Goal: Task Accomplishment & Management: Use online tool/utility

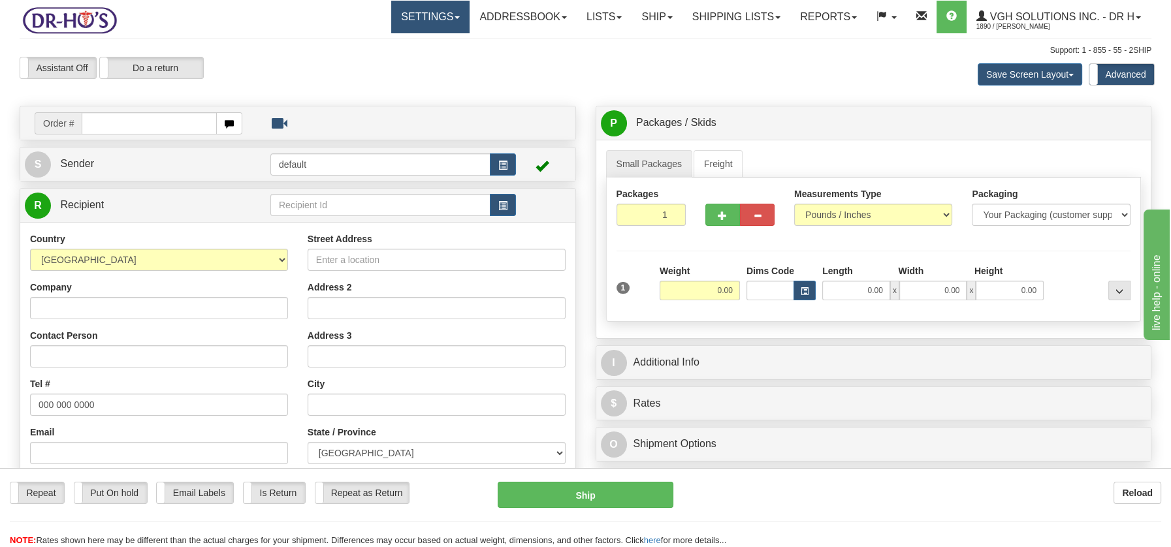
click at [445, 19] on link "Settings" at bounding box center [430, 17] width 78 height 33
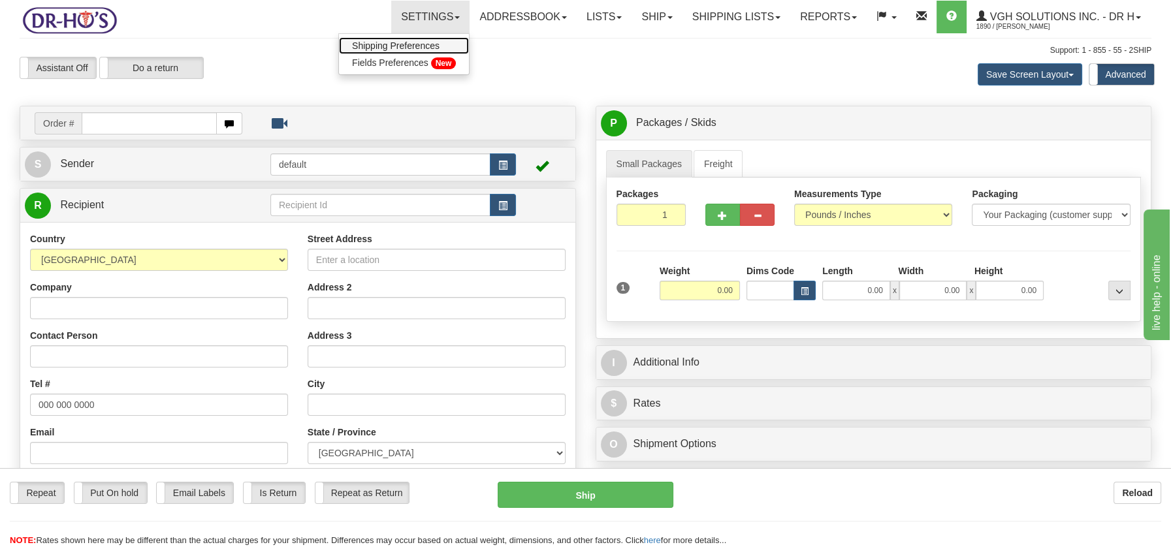
click at [401, 44] on span "Shipping Preferences" at bounding box center [395, 45] width 87 height 10
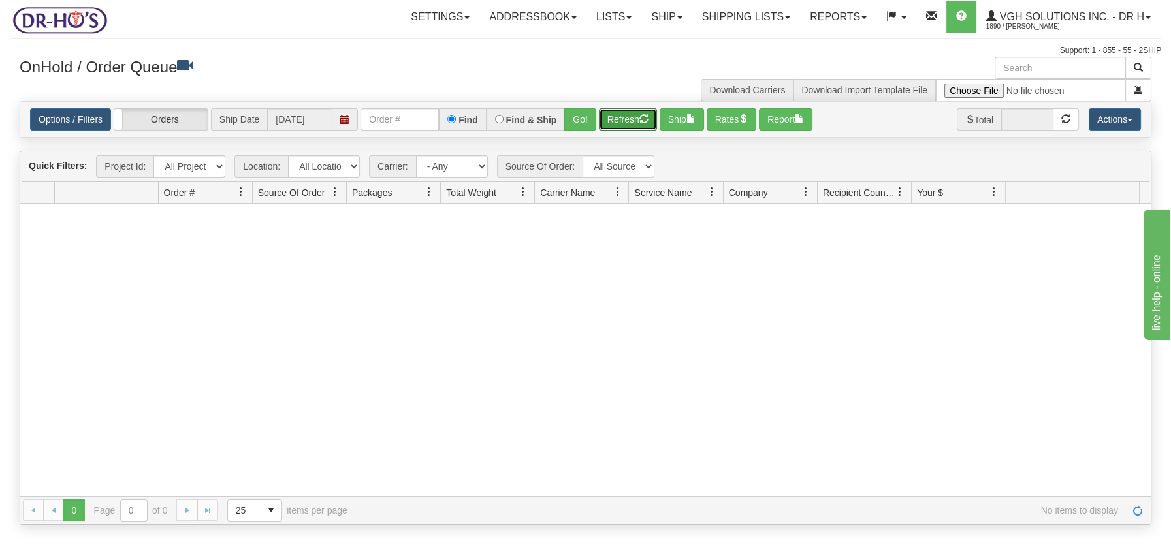
click at [624, 118] on button "Refresh" at bounding box center [628, 119] width 58 height 22
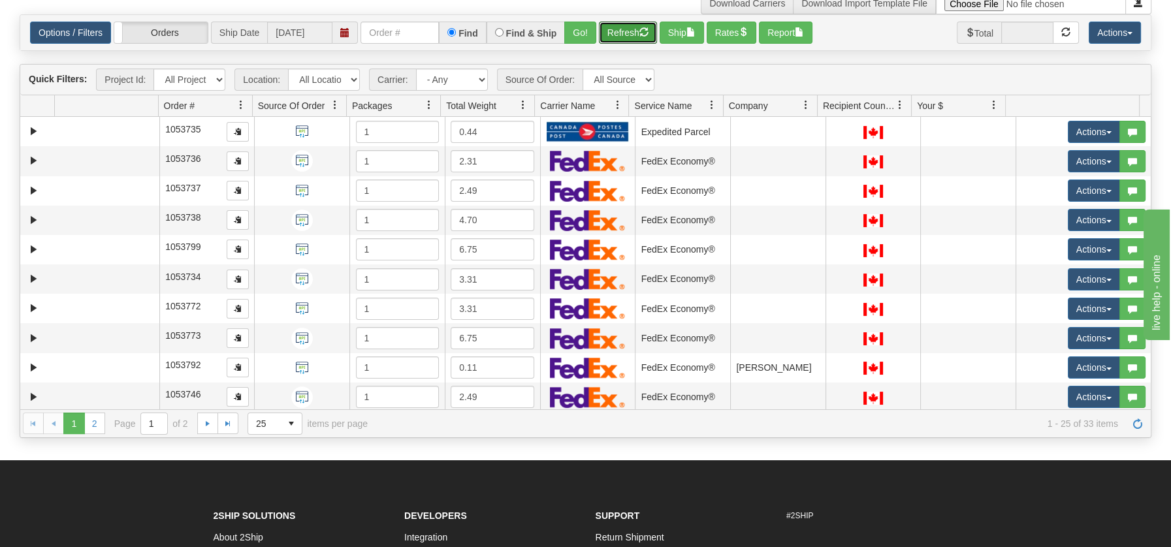
scroll to position [85, 0]
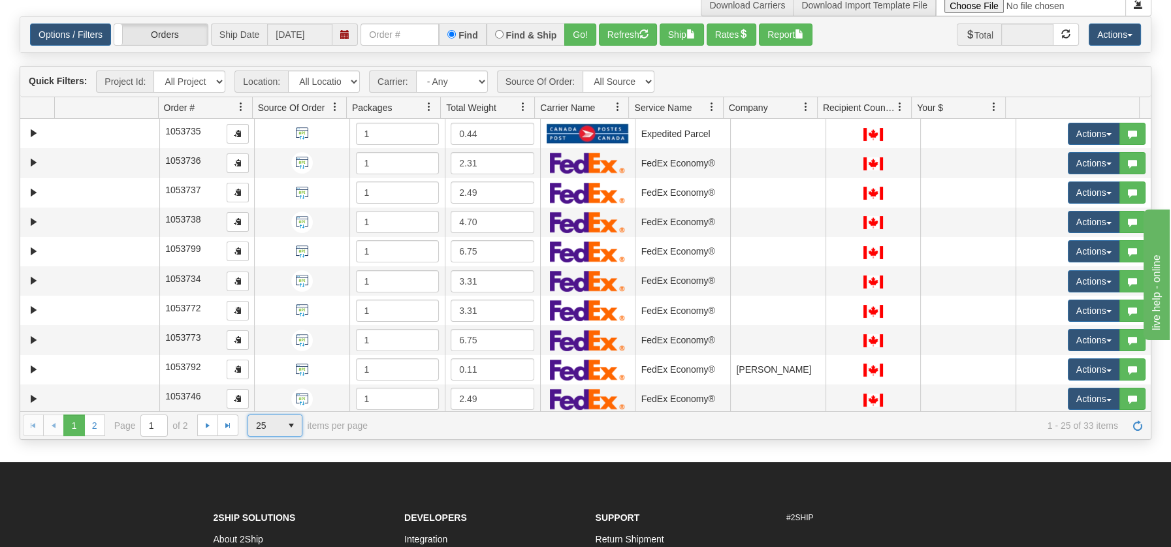
click at [287, 426] on span "select" at bounding box center [291, 425] width 21 height 21
click at [269, 494] on li "100" at bounding box center [275, 501] width 54 height 18
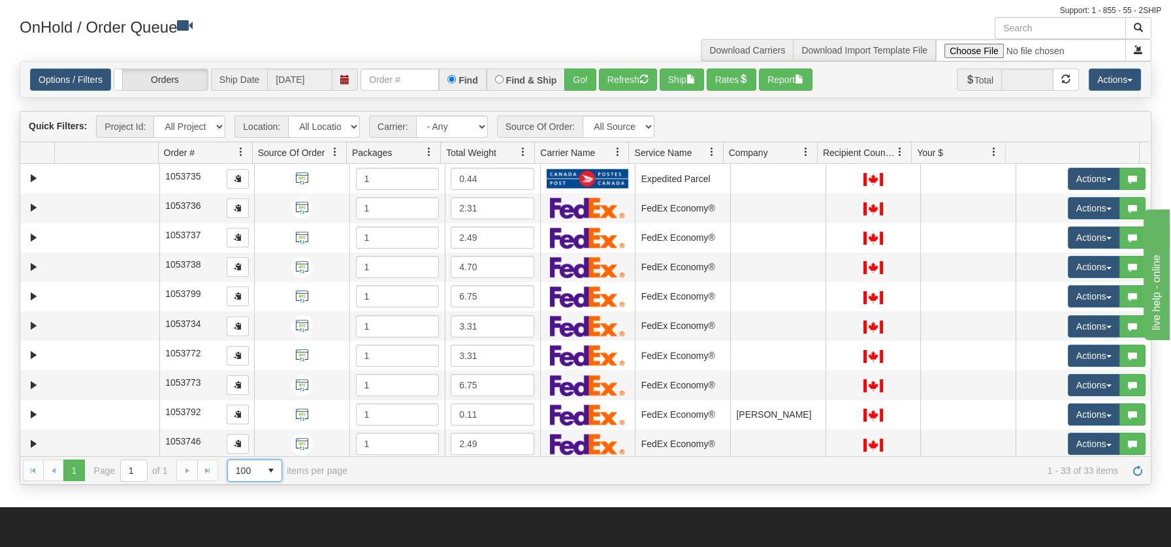
scroll to position [0, 0]
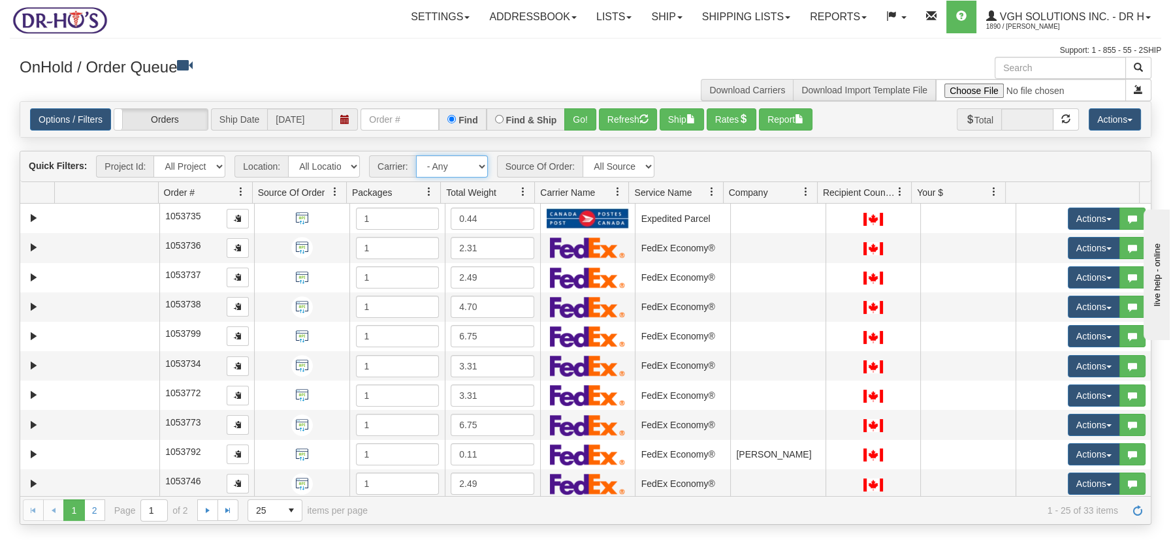
click at [480, 167] on select "- Any - Has NO carrier assigned - Has a carrier assigned FedEx Canada Post" at bounding box center [452, 166] width 72 height 22
select select "20"
click at [416, 155] on select "- Any - Has NO carrier assigned - Has a carrier assigned FedEx Canada Post" at bounding box center [452, 166] width 72 height 22
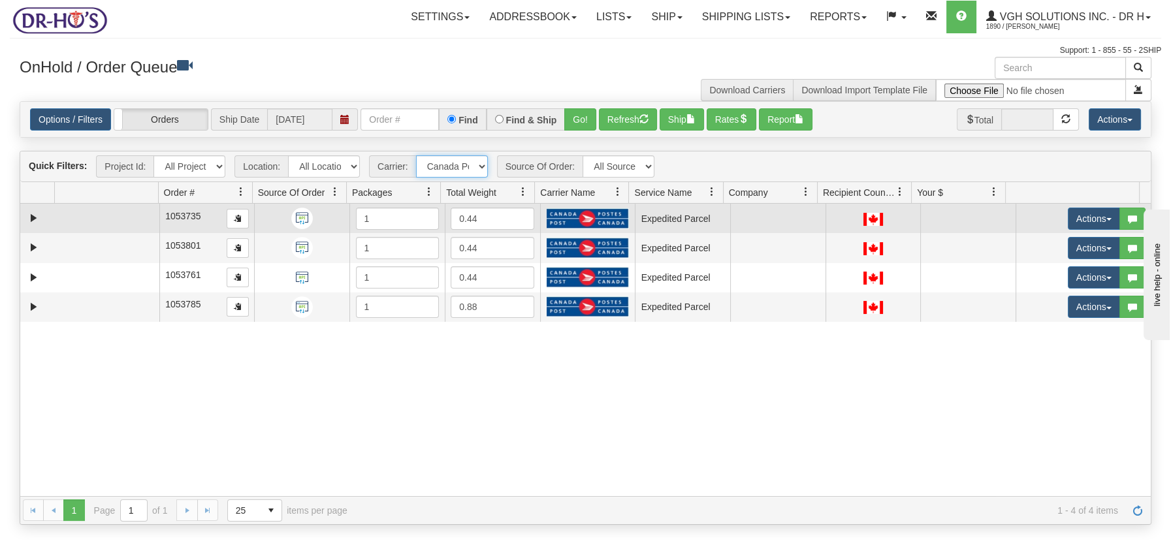
click at [146, 221] on td at bounding box center [106, 218] width 104 height 29
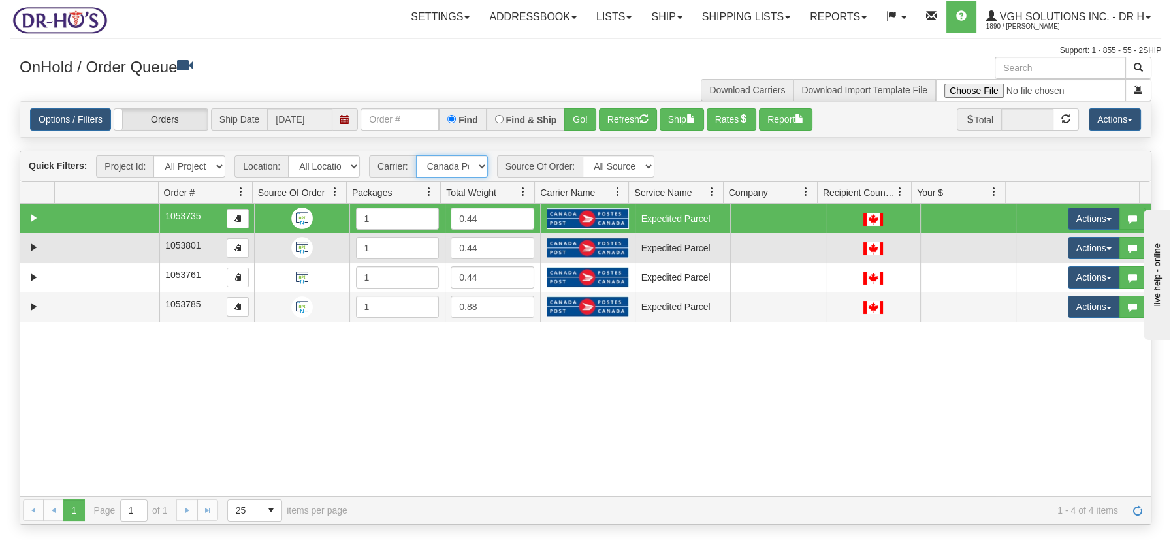
click at [141, 249] on td at bounding box center [106, 247] width 104 height 29
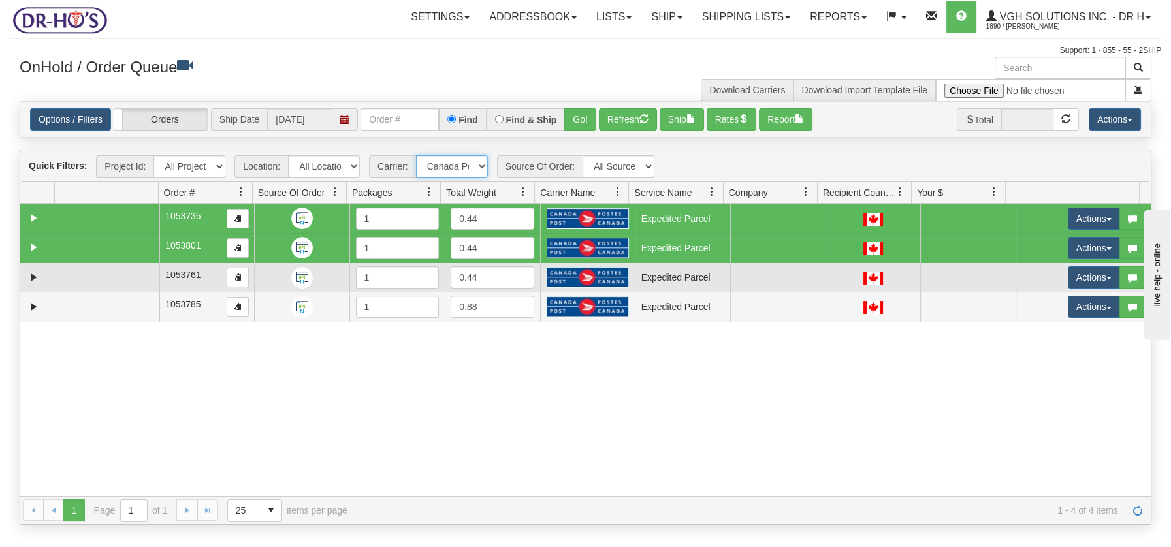
click at [131, 276] on td at bounding box center [106, 277] width 104 height 29
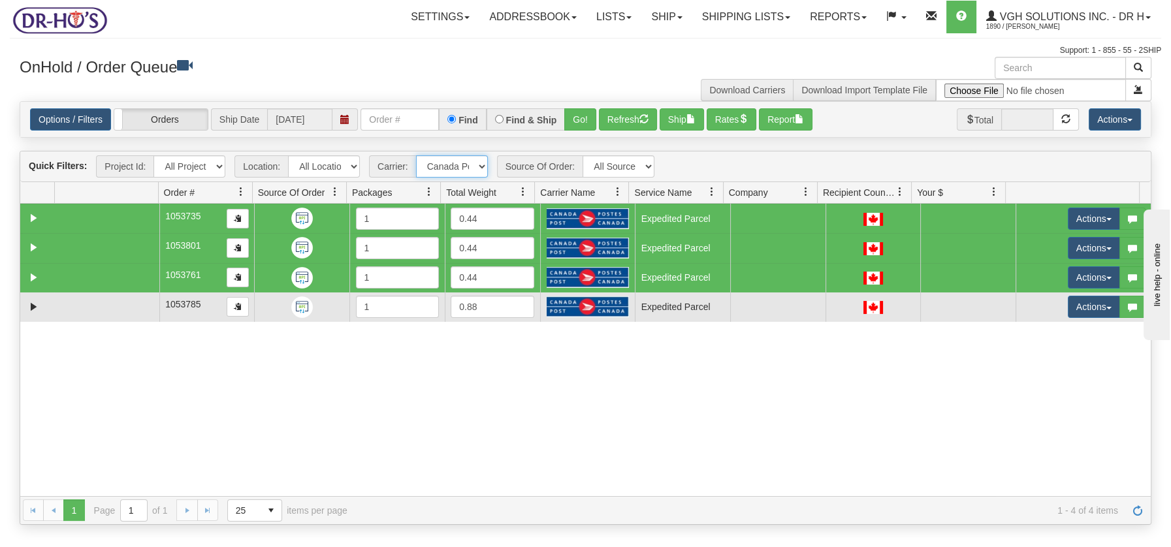
click at [116, 304] on td at bounding box center [106, 307] width 104 height 29
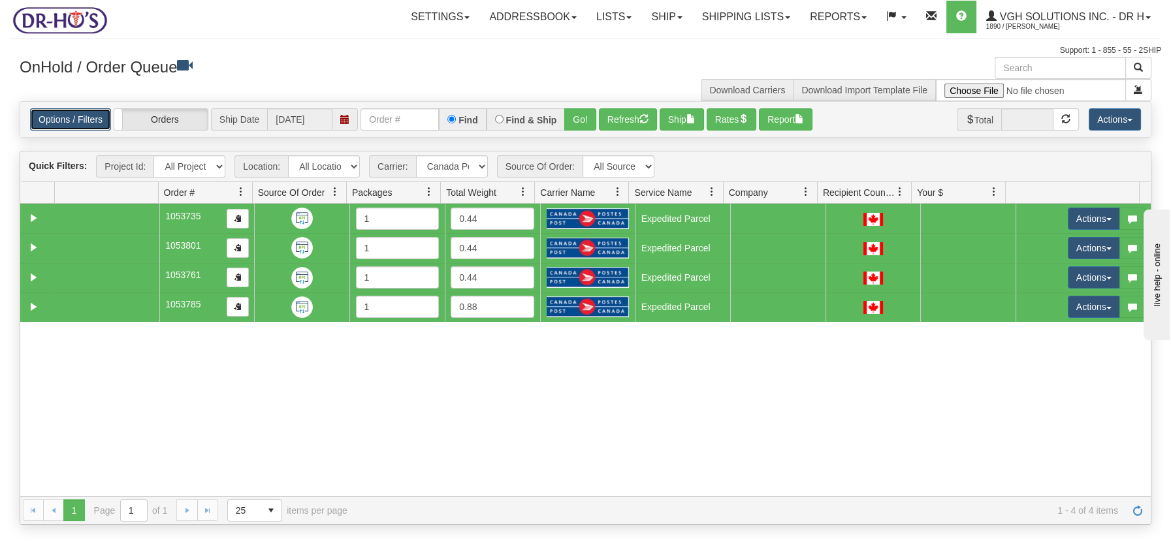
click at [81, 118] on link "Options / Filters" at bounding box center [70, 119] width 81 height 22
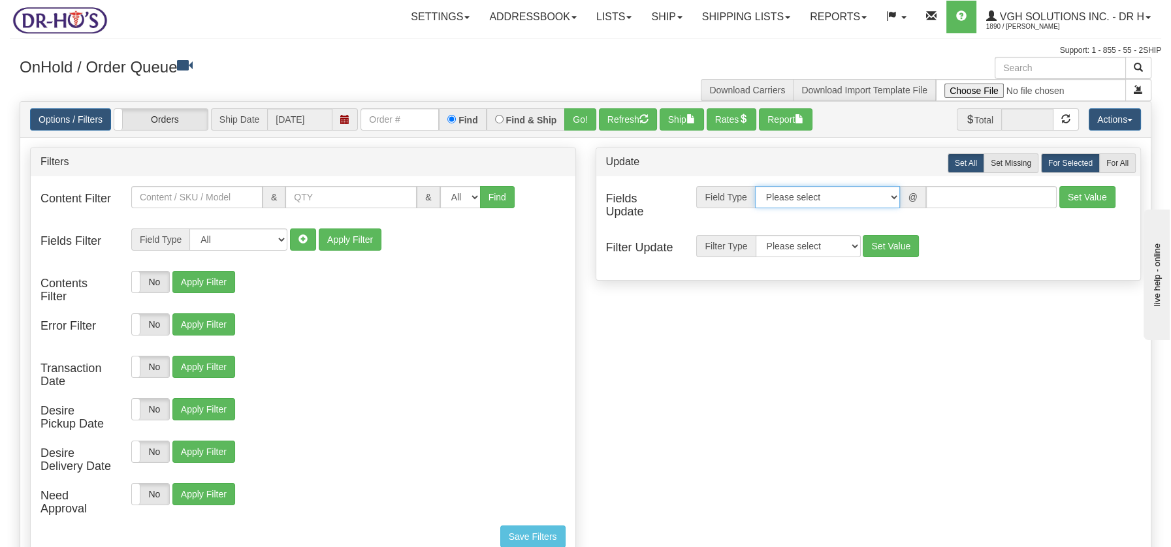
click at [895, 195] on select "Please select Contact Person Company Country Country & State/Province City Zip …" at bounding box center [827, 197] width 145 height 22
select select "94"
click at [755, 186] on select "Please select Contact Person Company Country Country & State/Province City Zip …" at bounding box center [827, 197] width 145 height 22
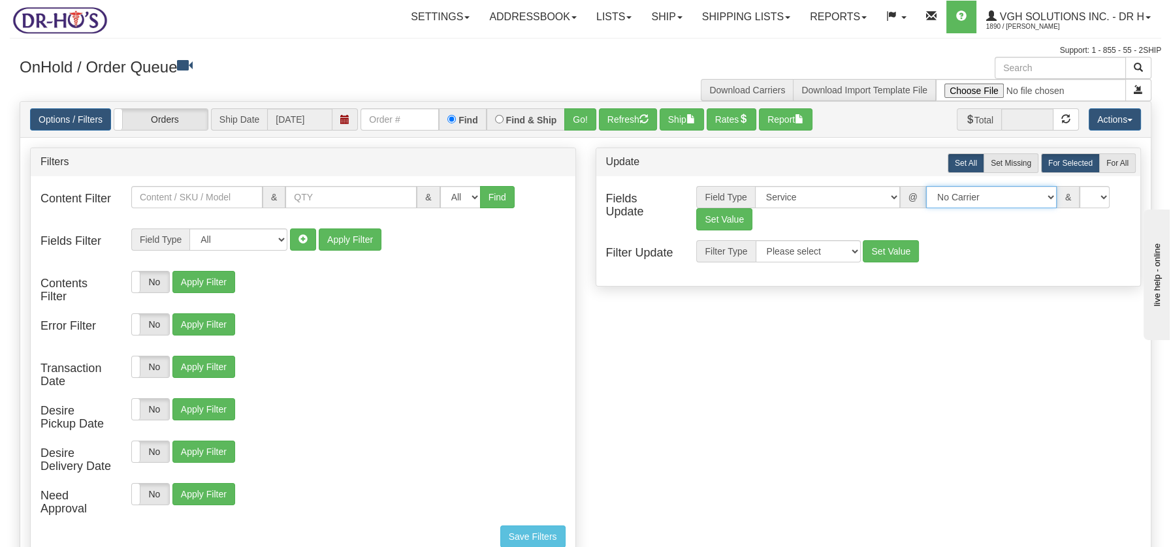
click at [1039, 199] on select "No Carrier FedEx UPS Purolator Canpar Canada Post BeSwyft Kindersley. Day & Ros…" at bounding box center [991, 197] width 131 height 22
select select "2"
click at [926, 186] on select "No Carrier FedEx UPS Purolator Canpar Canada Post BeSwyft Kindersley. Day & Ros…" at bounding box center [991, 197] width 131 height 22
click at [1122, 200] on select "US -> US - 70 - FedEx 1 Day® Freight US -> US - 03 - FedEx 2 Day® US -> US - 49…" at bounding box center [1065, 197] width 131 height 22
select select "20"
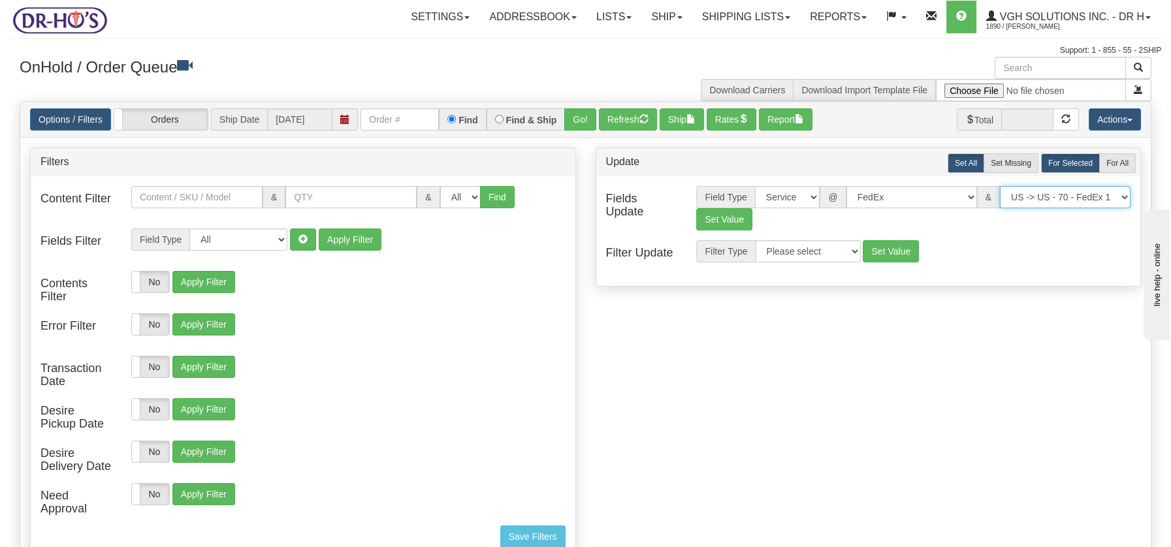
click at [1000, 186] on select "US -> US - 70 - FedEx 1 Day® Freight US -> US - 03 - FedEx 2 Day® US -> US - 49…" at bounding box center [1065, 197] width 131 height 22
click at [732, 215] on button "Set Value" at bounding box center [724, 219] width 56 height 22
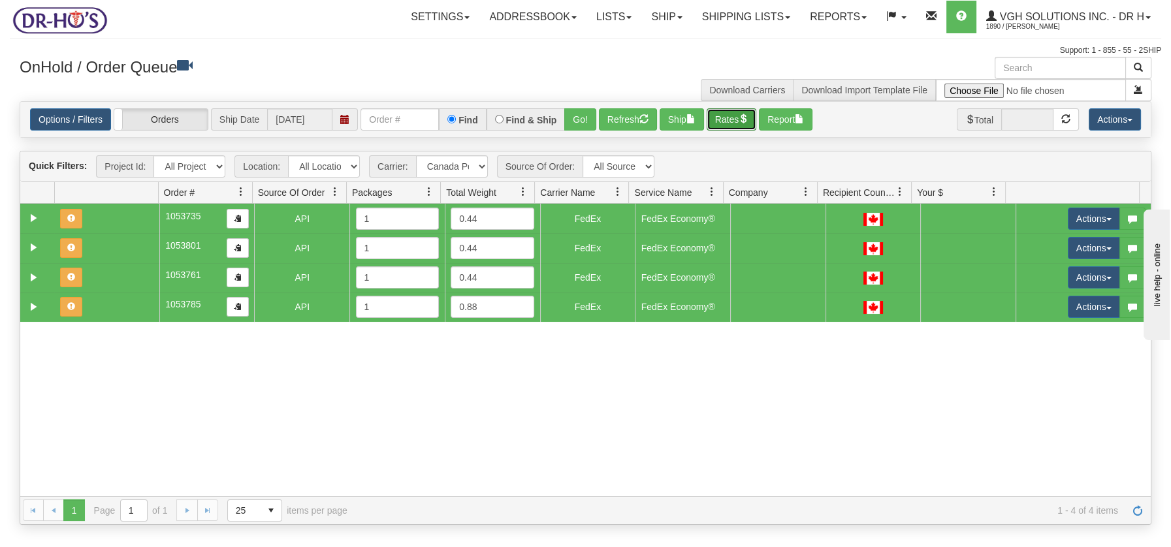
click at [735, 119] on button "Rates" at bounding box center [732, 119] width 50 height 22
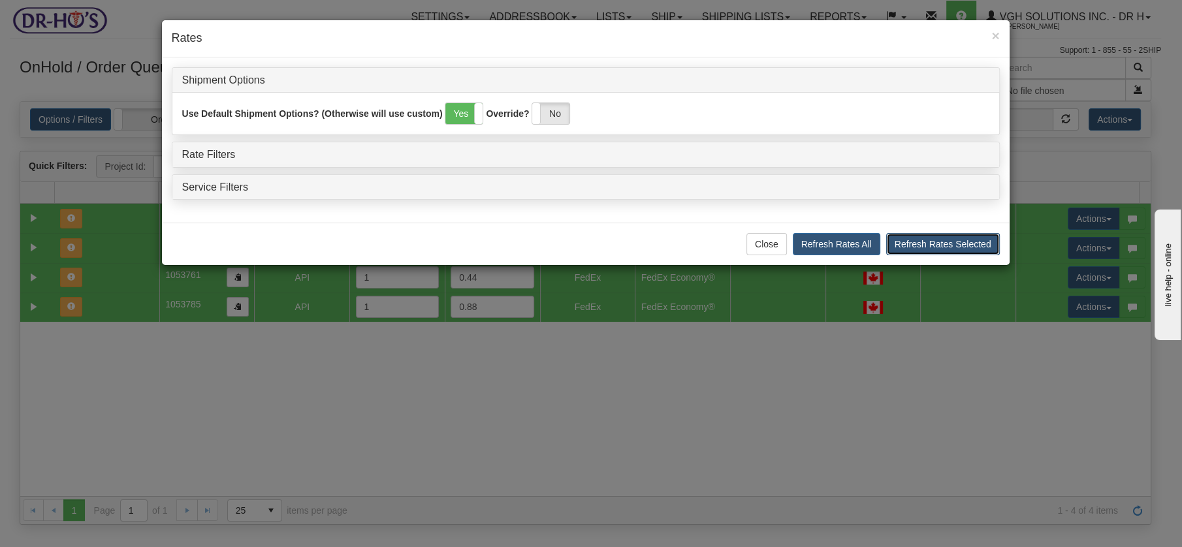
click at [927, 244] on button "Refresh Rates Selected" at bounding box center [943, 244] width 114 height 22
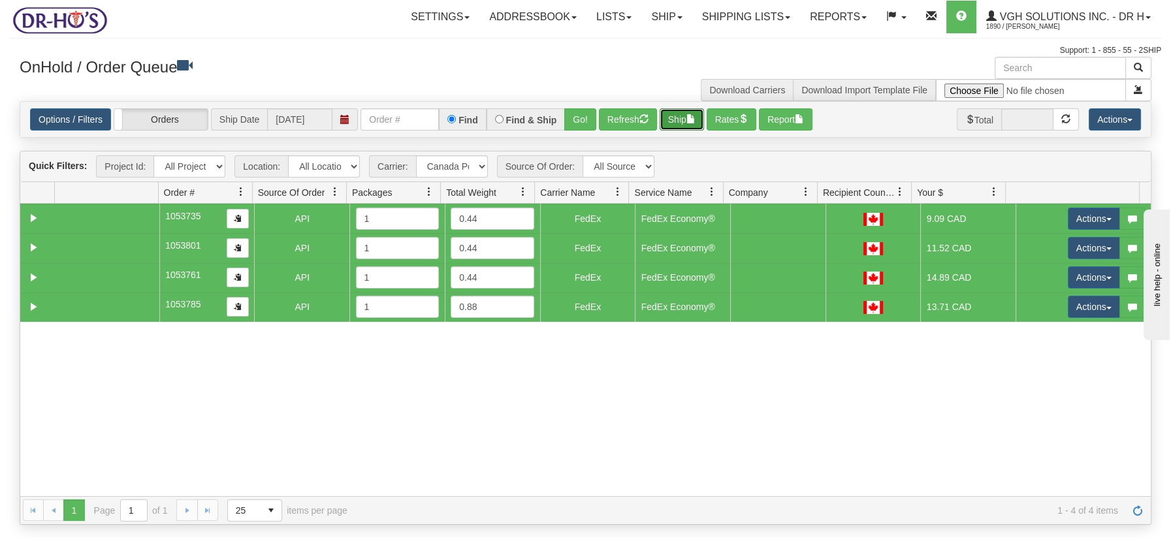
click at [684, 120] on button "Ship" at bounding box center [682, 119] width 44 height 22
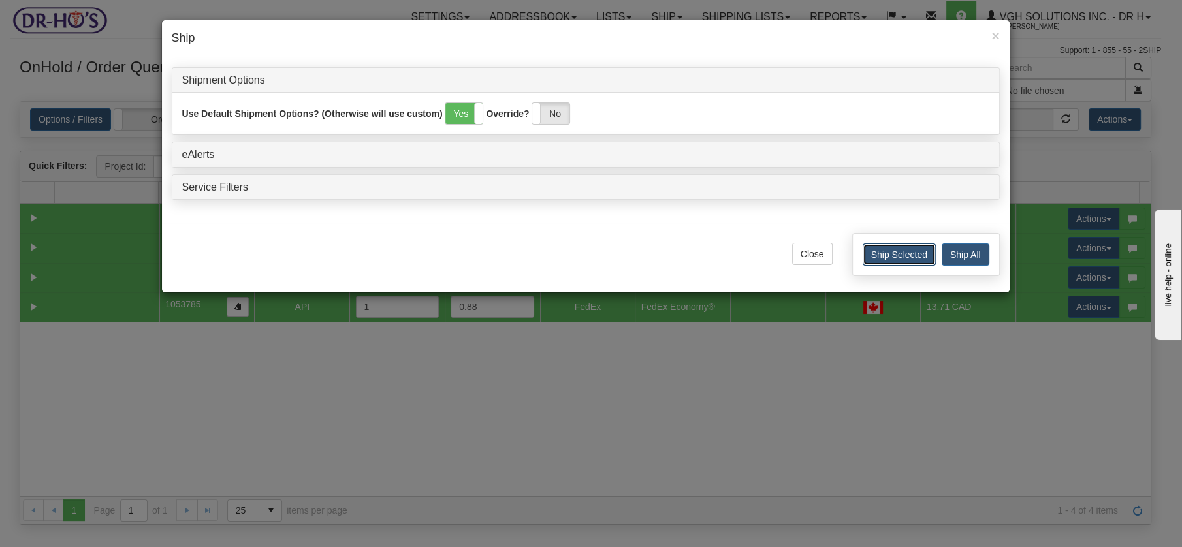
click at [880, 255] on button "Ship Selected" at bounding box center [899, 255] width 73 height 22
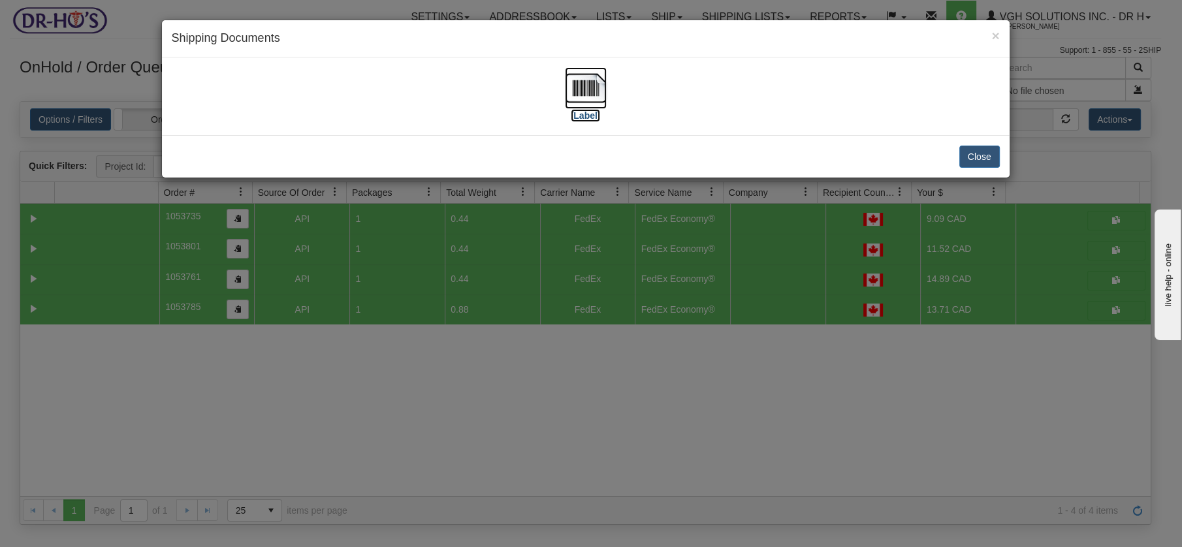
click at [574, 80] on img at bounding box center [586, 88] width 42 height 42
click at [983, 151] on button "Close" at bounding box center [979, 157] width 40 height 22
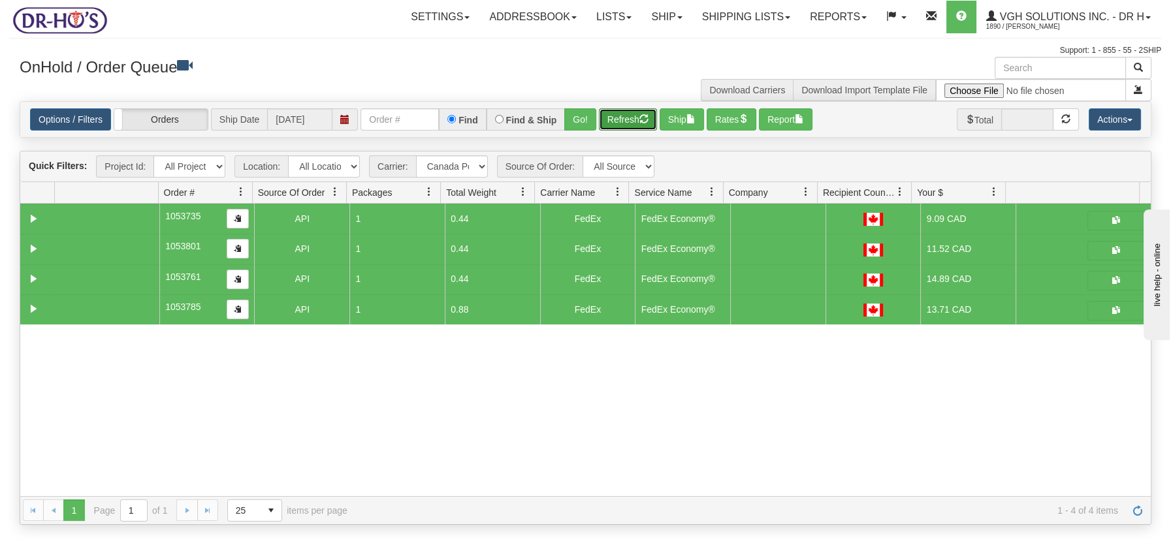
click at [626, 119] on button "Refresh" at bounding box center [628, 119] width 58 height 22
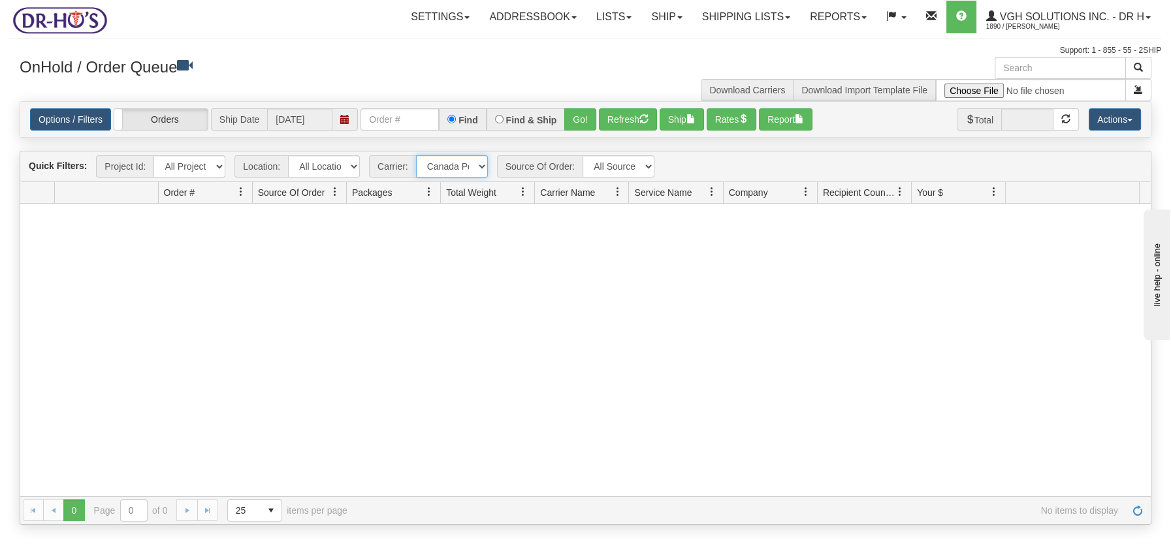
click at [479, 167] on select "- Any - Has NO carrier assigned - Has a carrier assigned FedEx Canada Post" at bounding box center [452, 166] width 72 height 22
select select "2"
click at [416, 155] on select "- Any - Has NO carrier assigned - Has a carrier assigned FedEx Canada Post" at bounding box center [452, 166] width 72 height 22
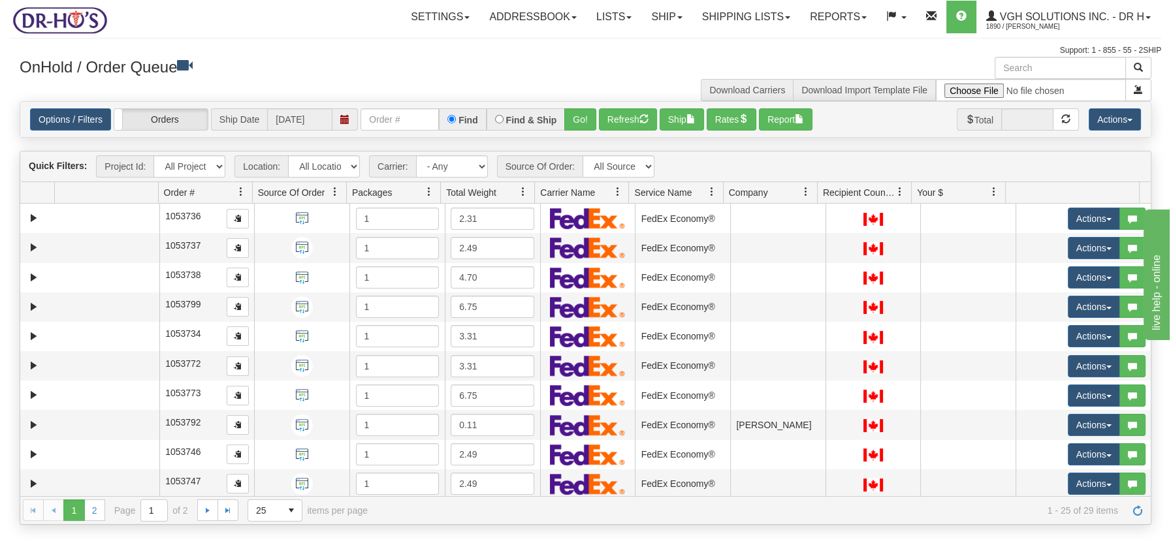
click at [524, 187] on span at bounding box center [523, 192] width 10 height 10
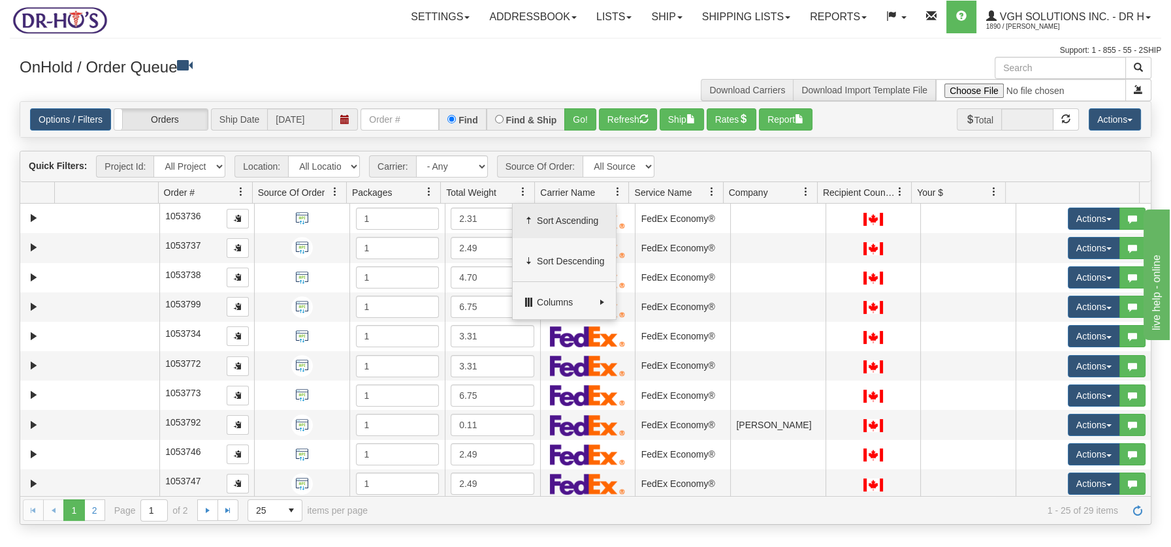
click at [547, 217] on span "Sort Ascending" at bounding box center [571, 220] width 68 height 13
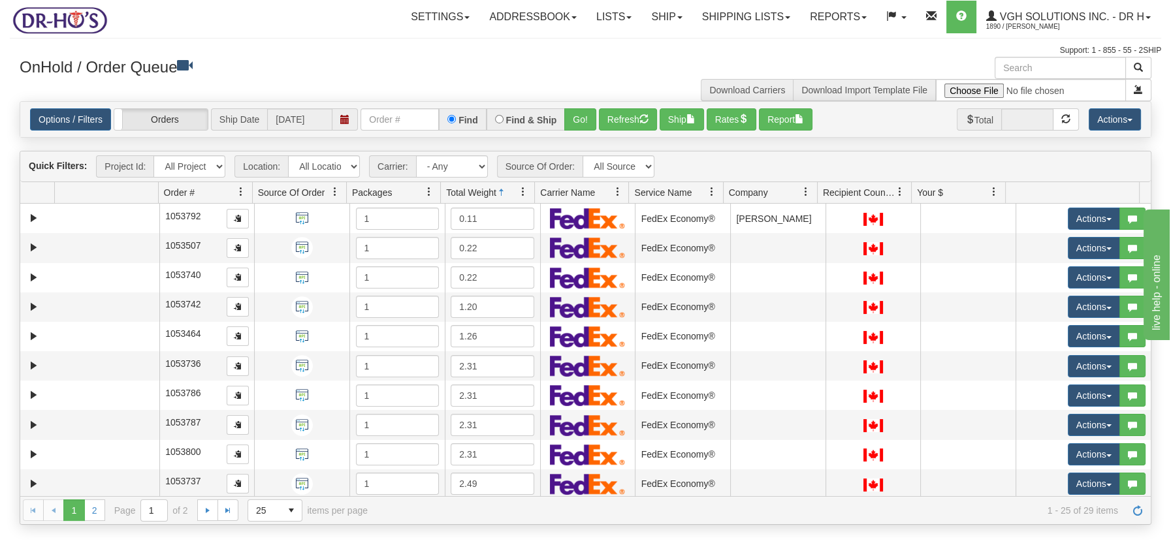
click at [522, 193] on span at bounding box center [523, 192] width 10 height 10
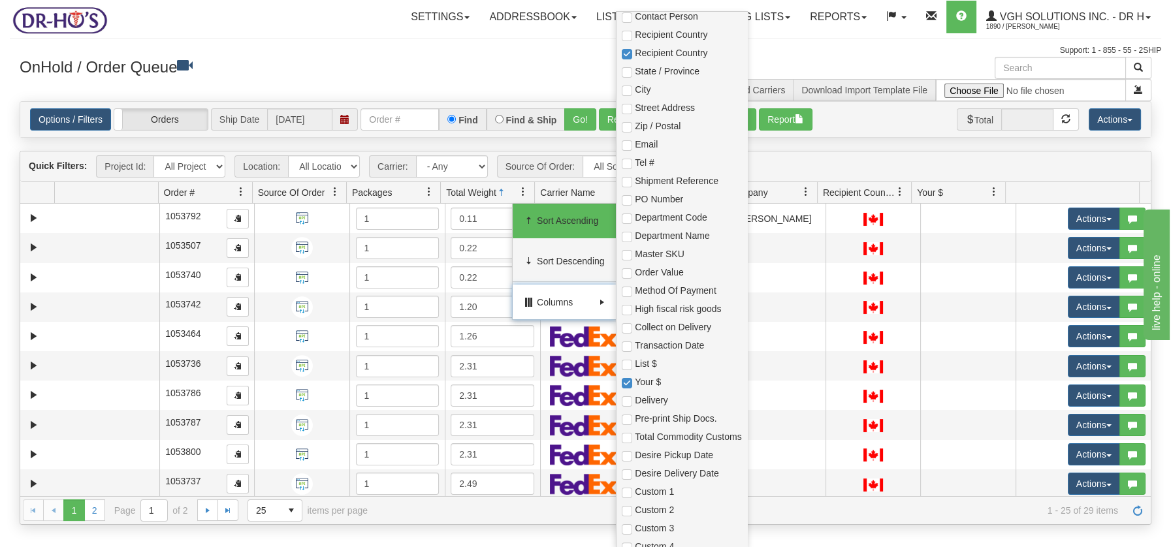
scroll to position [409, 0]
click at [624, 250] on input "checkbox" at bounding box center [627, 253] width 10 height 10
checkbox input "true"
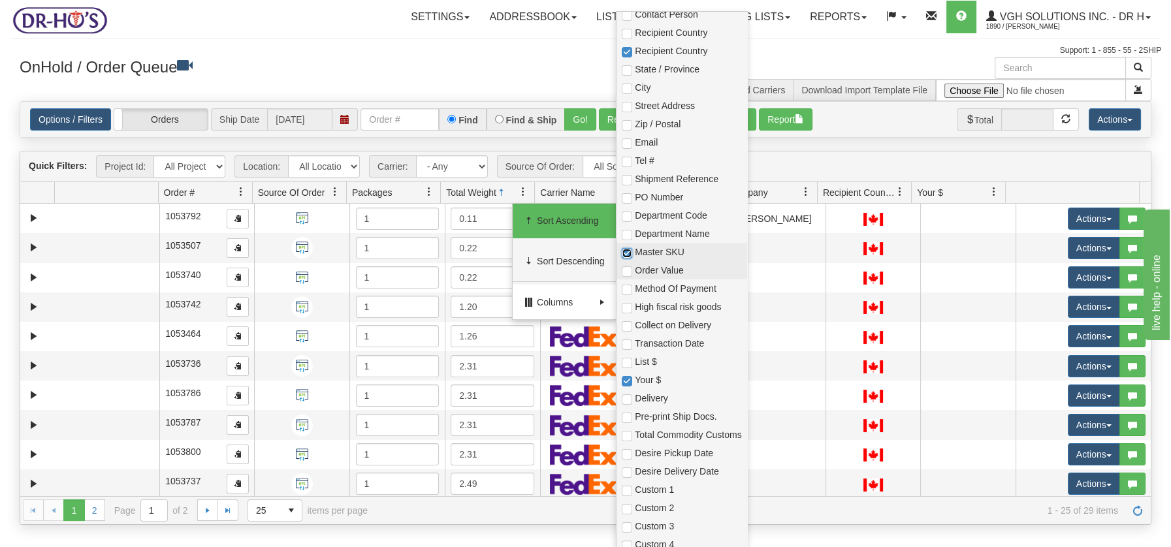
checkbox input "true"
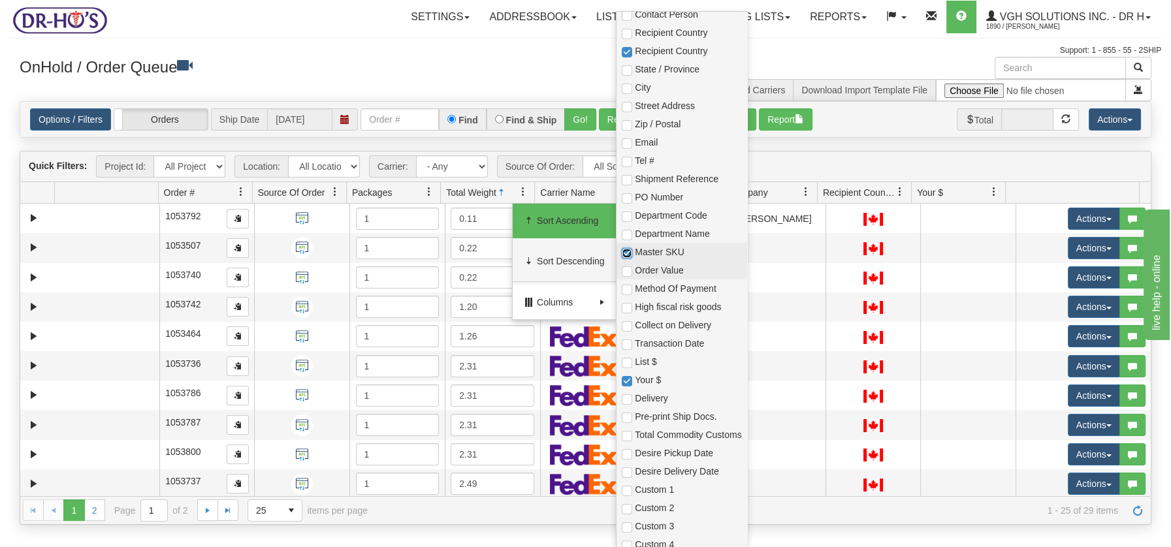
checkbox input "true"
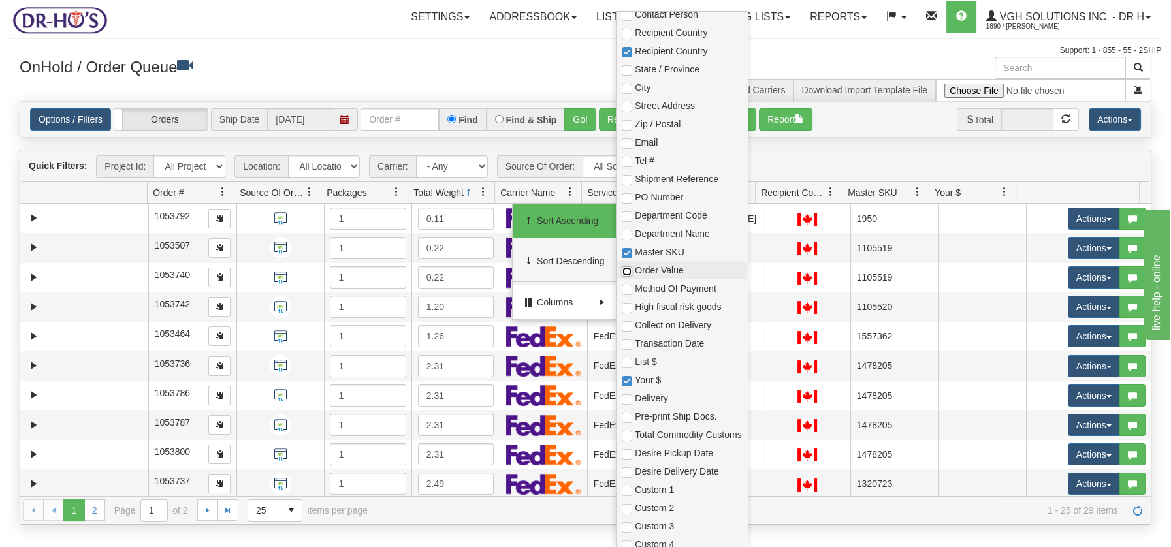
click at [629, 269] on input "checkbox" at bounding box center [627, 271] width 10 height 10
checkbox input "true"
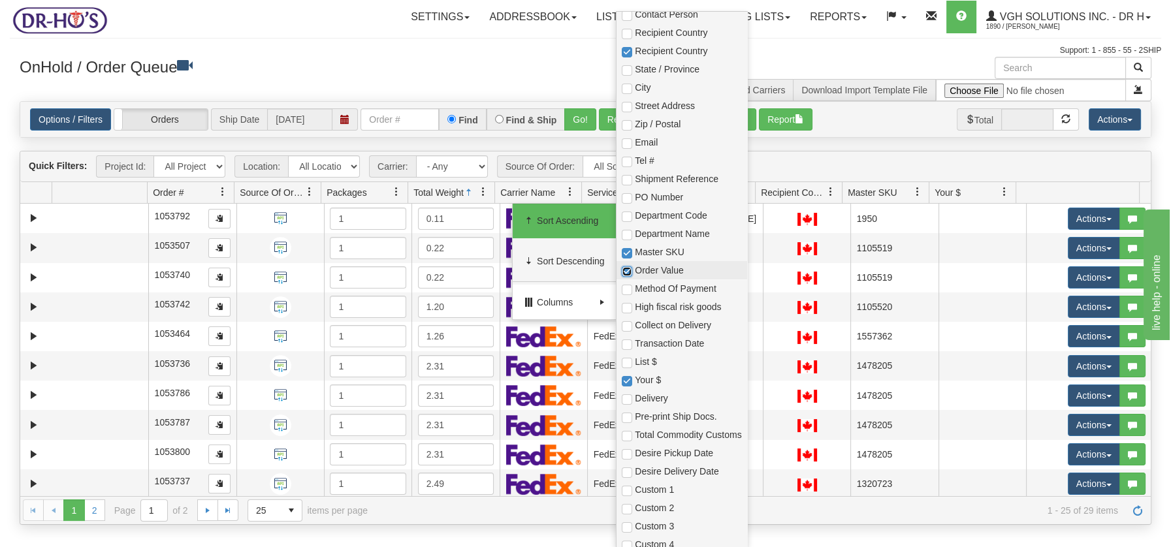
checkbox input "true"
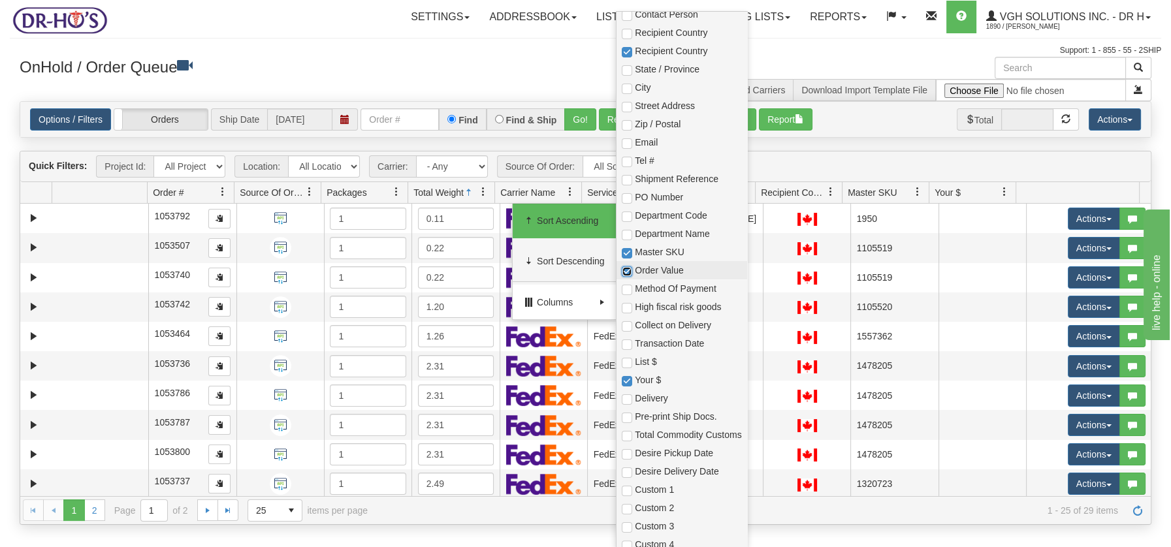
checkbox input "true"
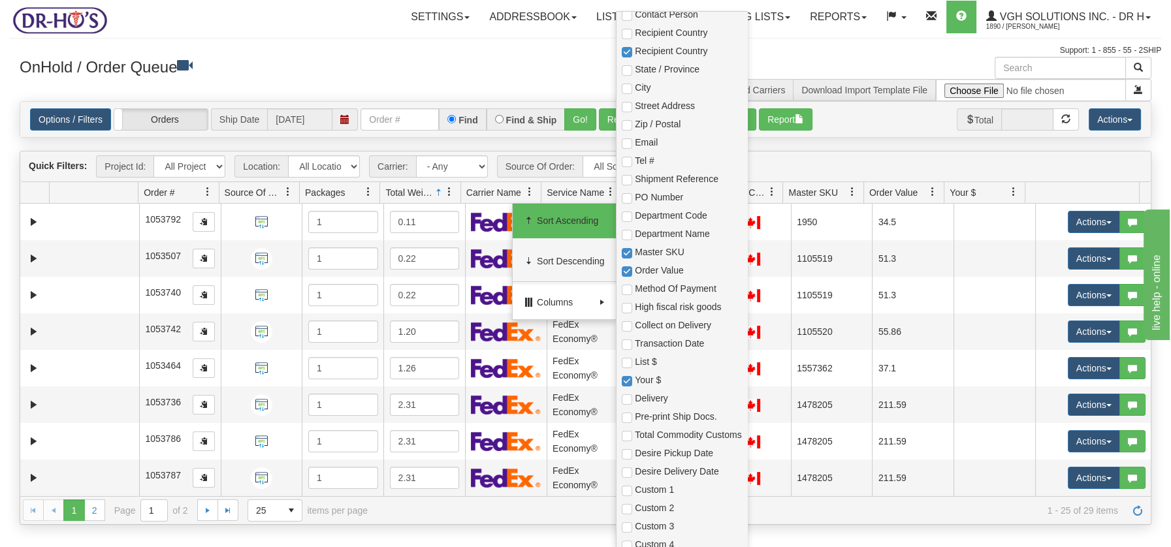
click at [442, 71] on h3 "OnHold / Order Queue" at bounding box center [298, 66] width 556 height 19
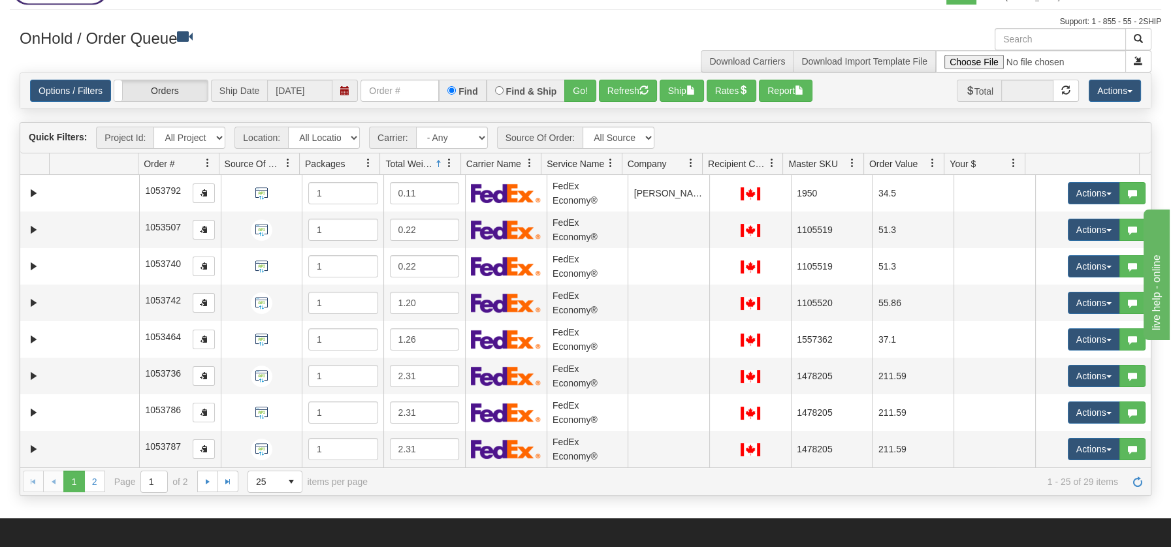
scroll to position [0, 0]
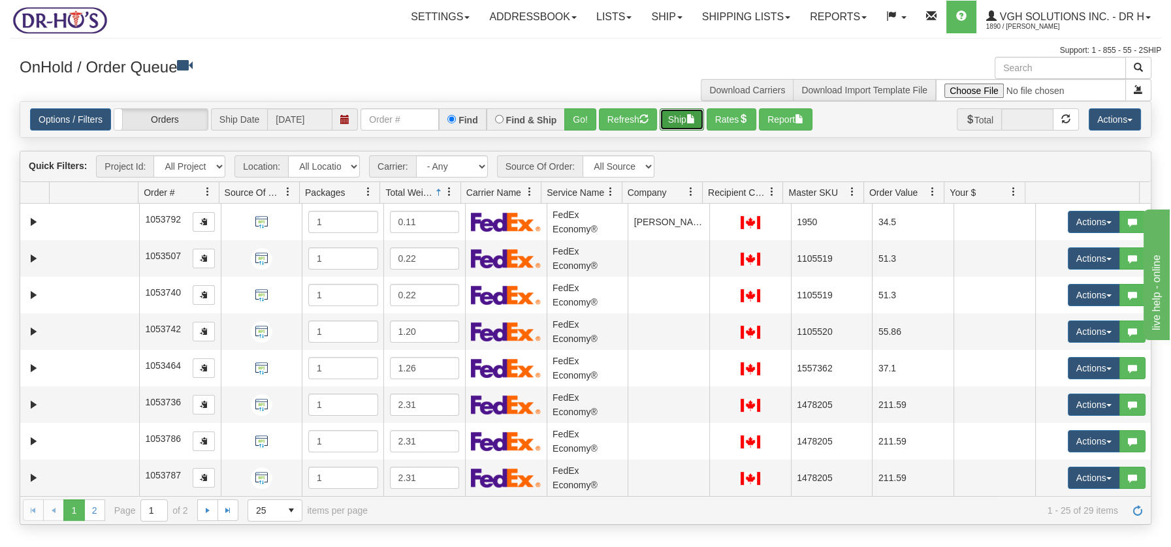
click at [685, 118] on button "Ship" at bounding box center [682, 119] width 44 height 22
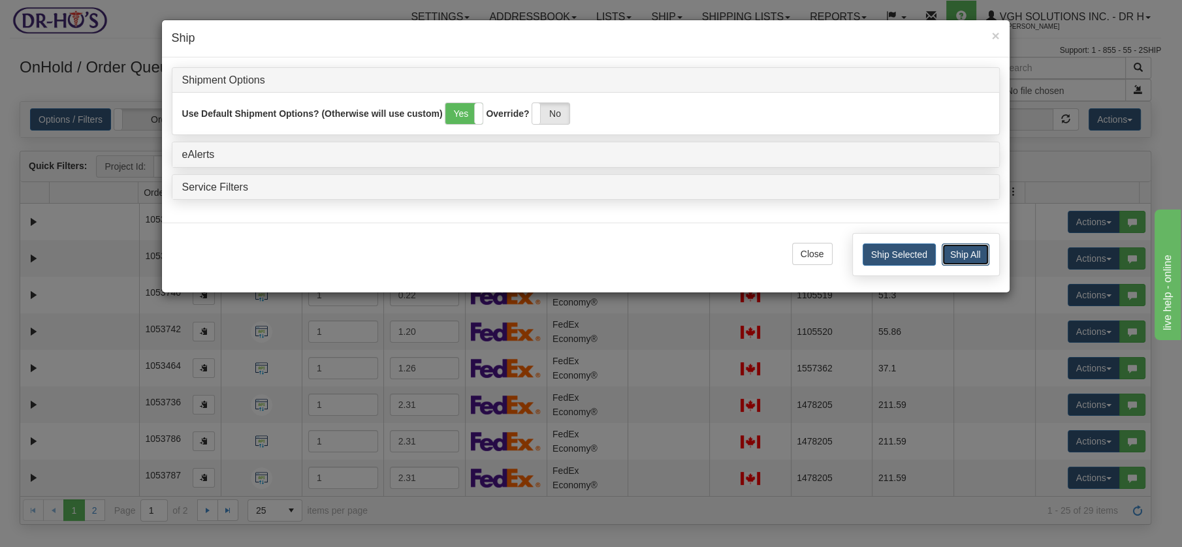
click at [959, 253] on button "Ship All" at bounding box center [966, 255] width 48 height 22
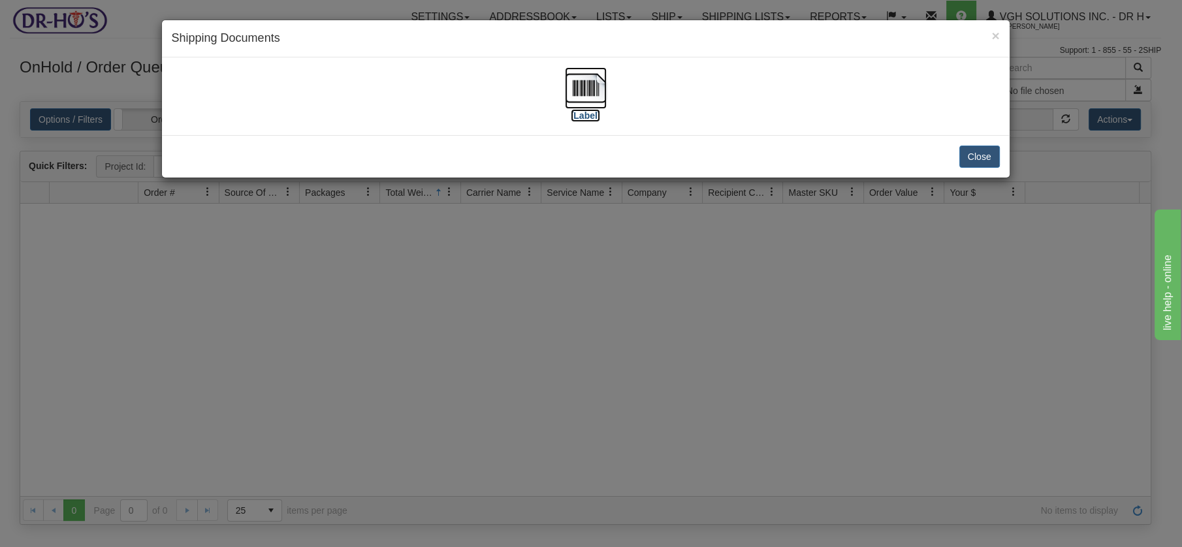
click at [584, 86] on img at bounding box center [586, 88] width 42 height 42
click at [984, 152] on button "Close" at bounding box center [979, 157] width 40 height 22
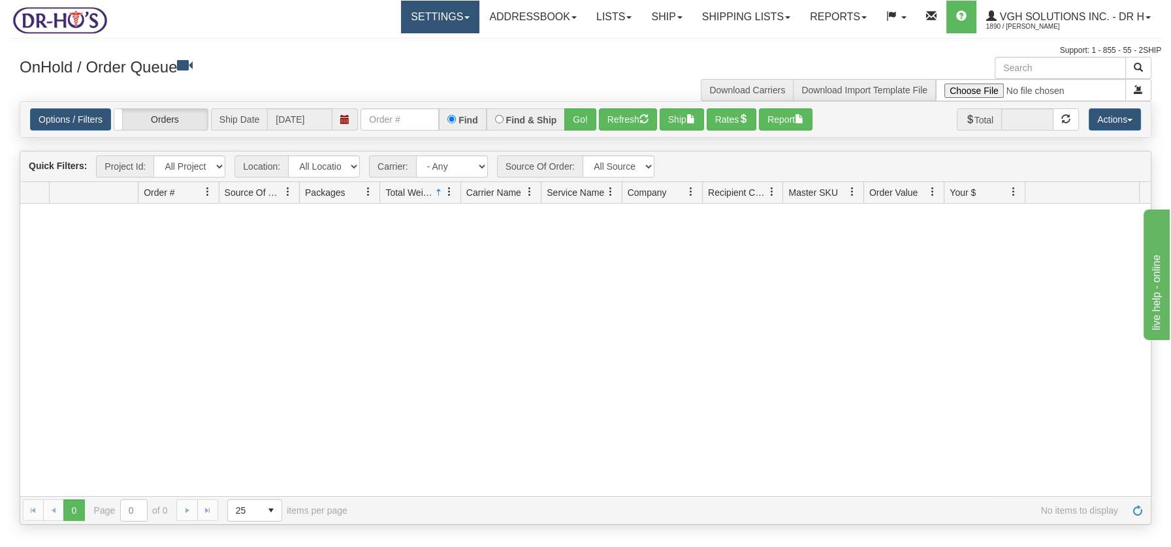
click at [460, 17] on link "Settings" at bounding box center [440, 17] width 78 height 33
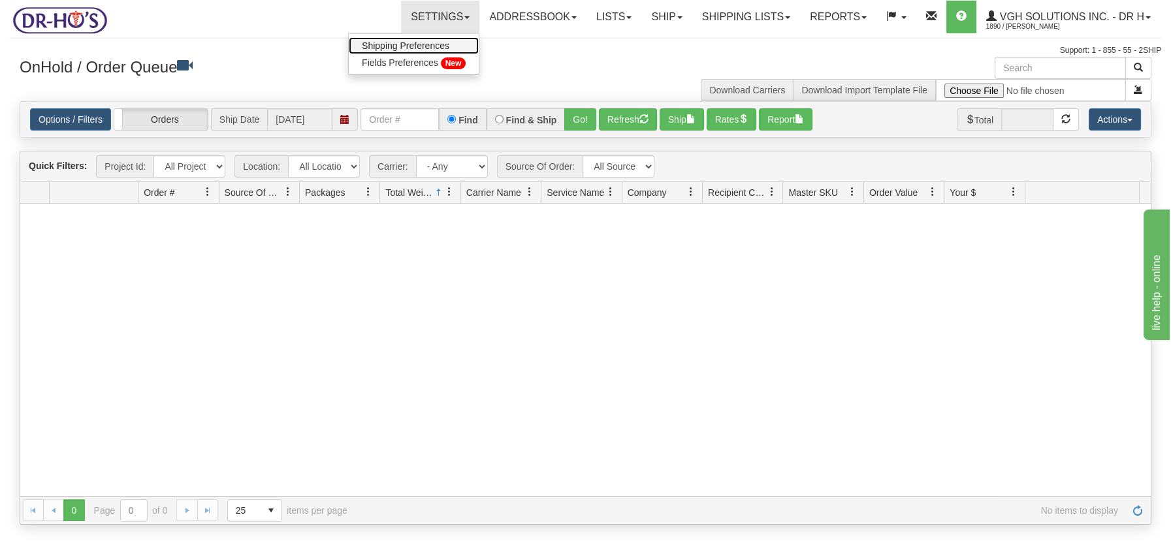
click at [421, 42] on span "Shipping Preferences" at bounding box center [405, 45] width 87 height 10
